Goal: Transaction & Acquisition: Subscribe to service/newsletter

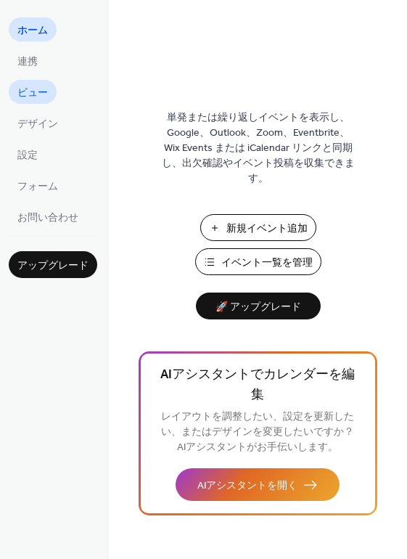
click at [35, 89] on span "ビュー" at bounding box center [32, 93] width 30 height 15
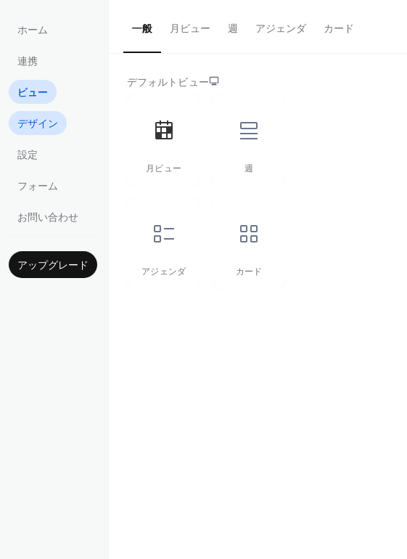
click at [56, 134] on link "デザイン" at bounding box center [38, 123] width 58 height 24
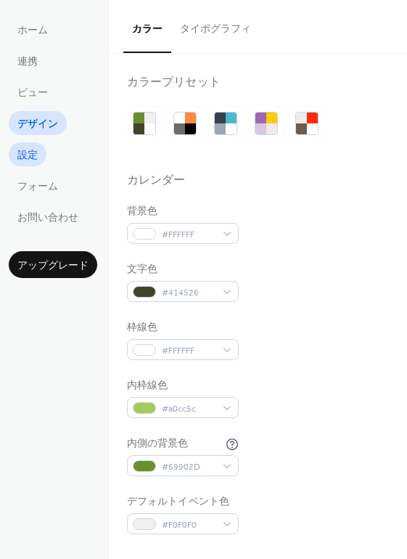
click at [35, 157] on span "設定" at bounding box center [27, 155] width 20 height 15
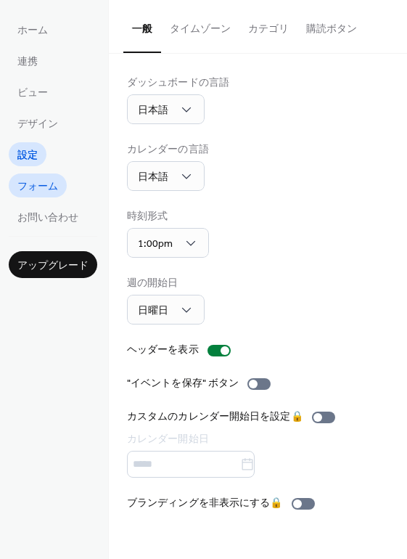
click at [52, 186] on span "フォーム" at bounding box center [37, 186] width 41 height 15
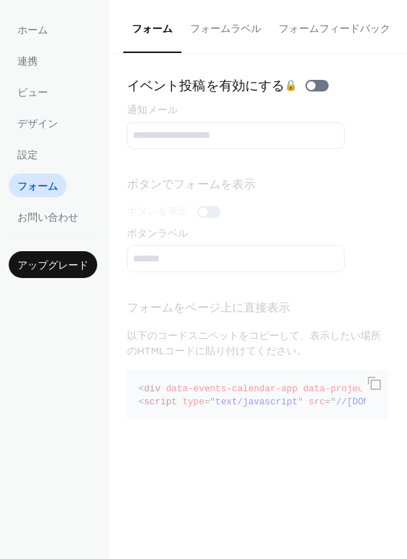
click at [49, 260] on span "アップグレード" at bounding box center [52, 265] width 71 height 15
